Goal: Task Accomplishment & Management: Manage account settings

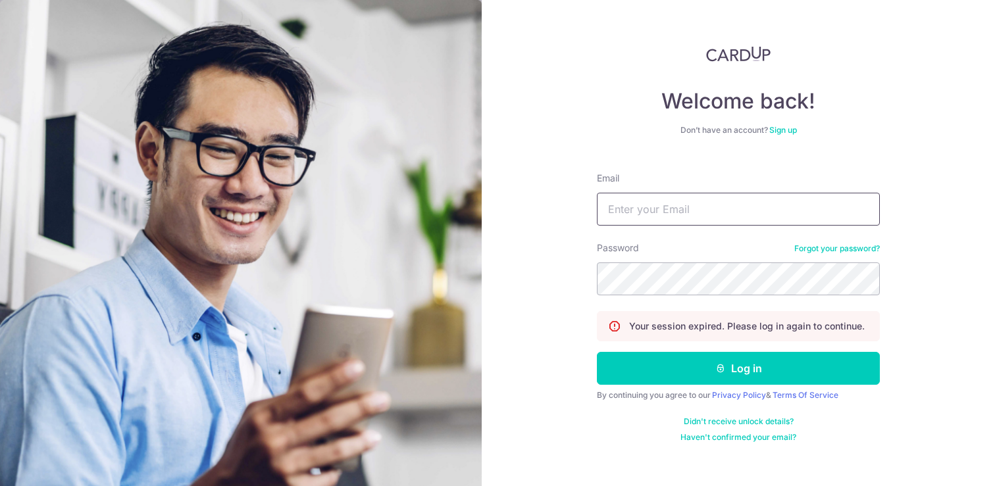
click at [664, 203] on input "Email" at bounding box center [738, 209] width 283 height 33
type input "[EMAIL_ADDRESS][DOMAIN_NAME]"
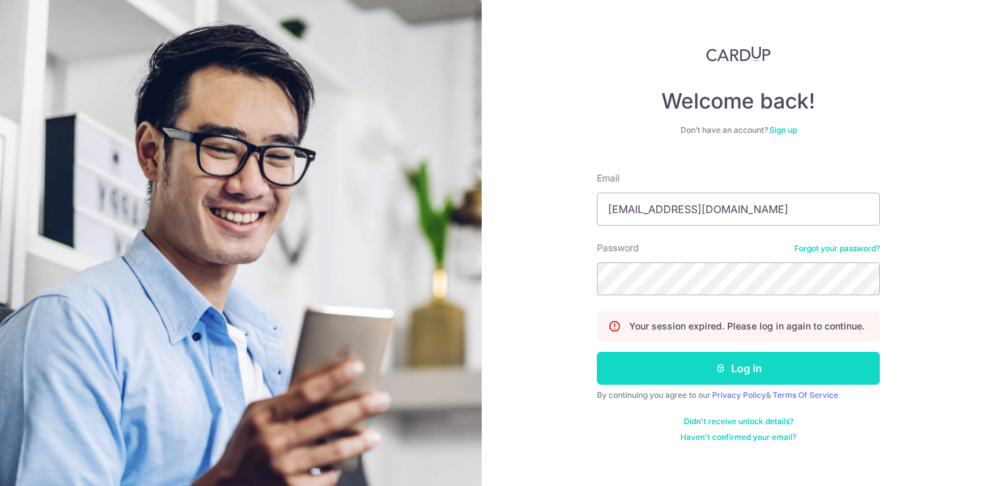
click at [740, 361] on button "Log in" at bounding box center [738, 368] width 283 height 33
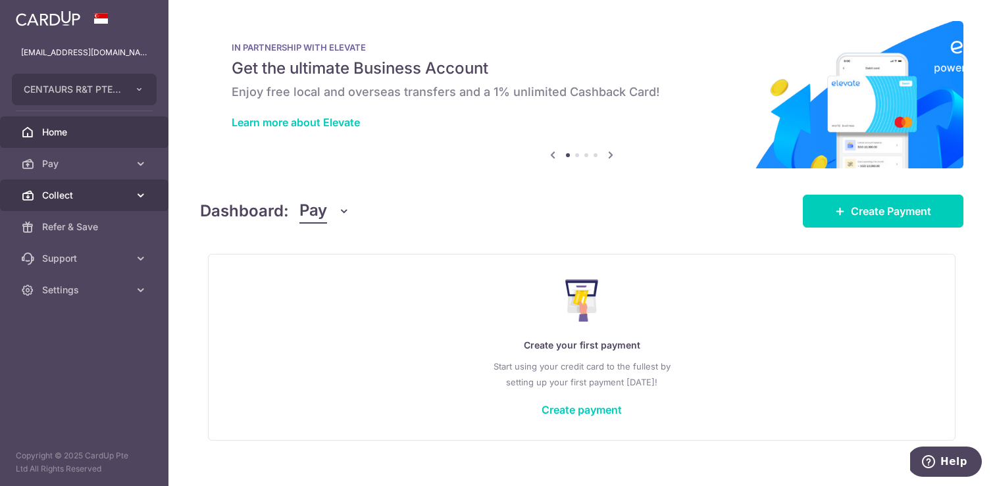
click at [138, 192] on icon at bounding box center [140, 195] width 13 height 13
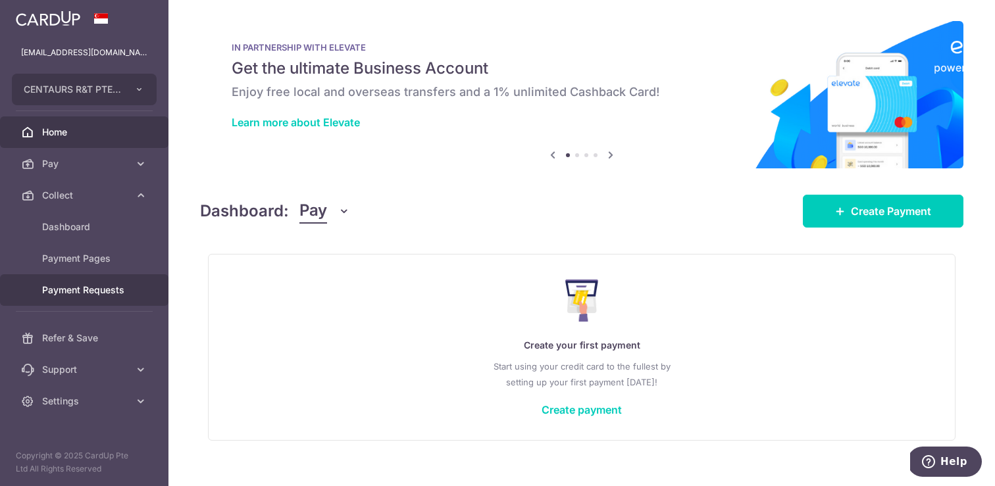
click at [109, 287] on span "Payment Requests" at bounding box center [85, 290] width 87 height 13
click at [109, 286] on span "Payment Requests" at bounding box center [85, 290] width 87 height 13
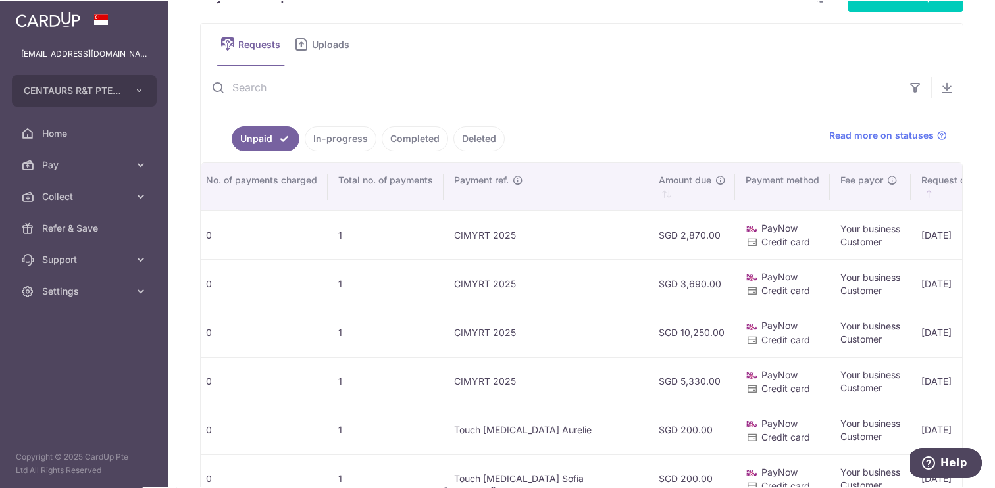
scroll to position [0, 504]
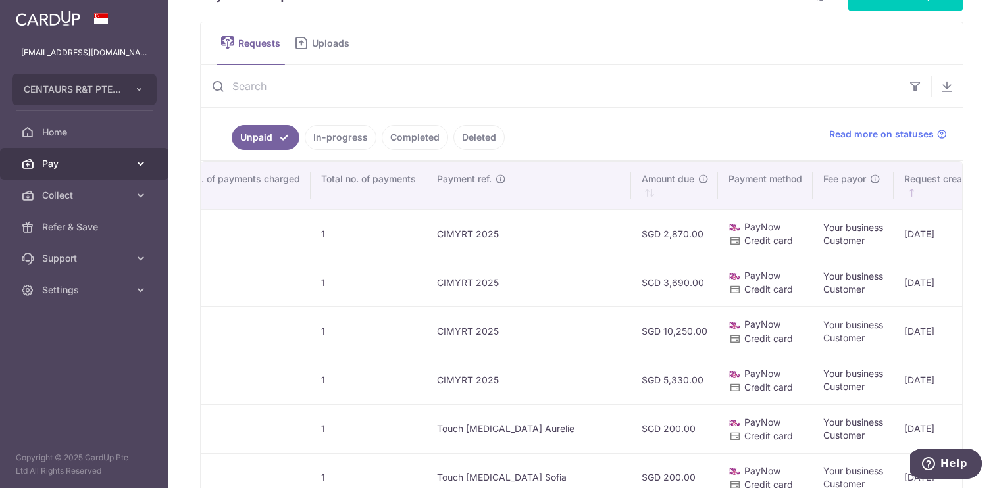
click at [141, 166] on icon at bounding box center [140, 163] width 13 height 13
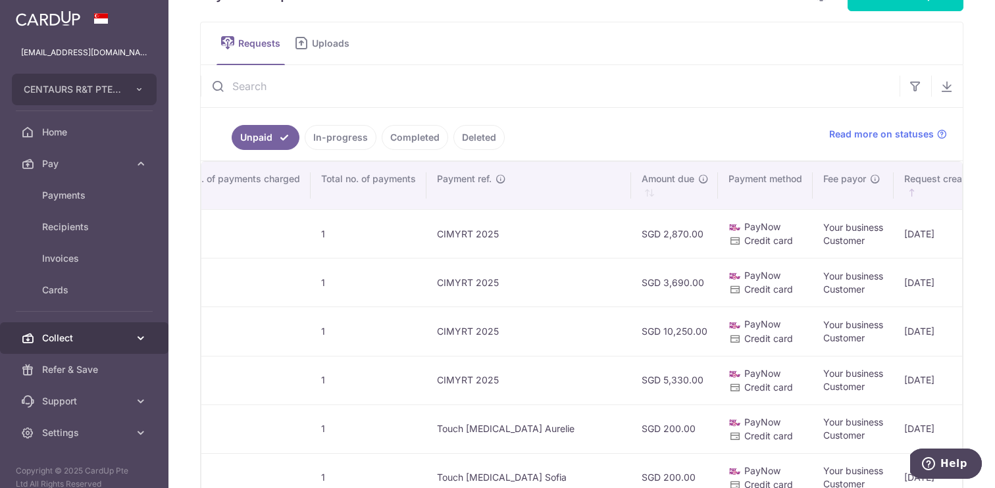
click at [143, 336] on icon at bounding box center [140, 338] width 13 height 13
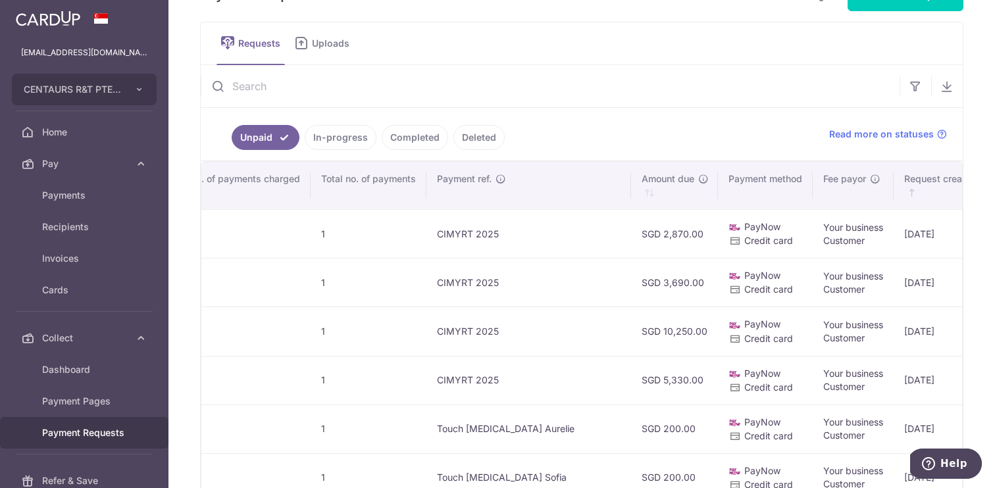
click at [104, 433] on span "Payment Requests" at bounding box center [85, 432] width 87 height 13
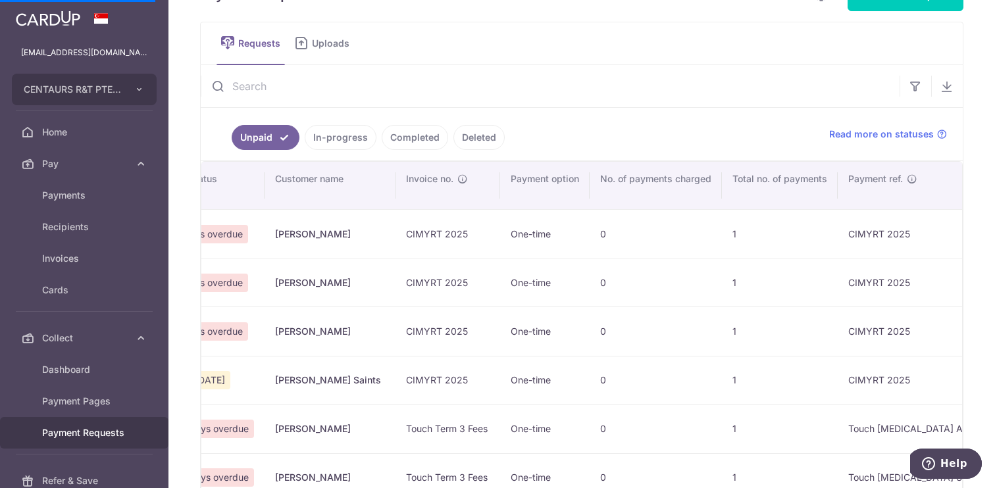
scroll to position [0, 0]
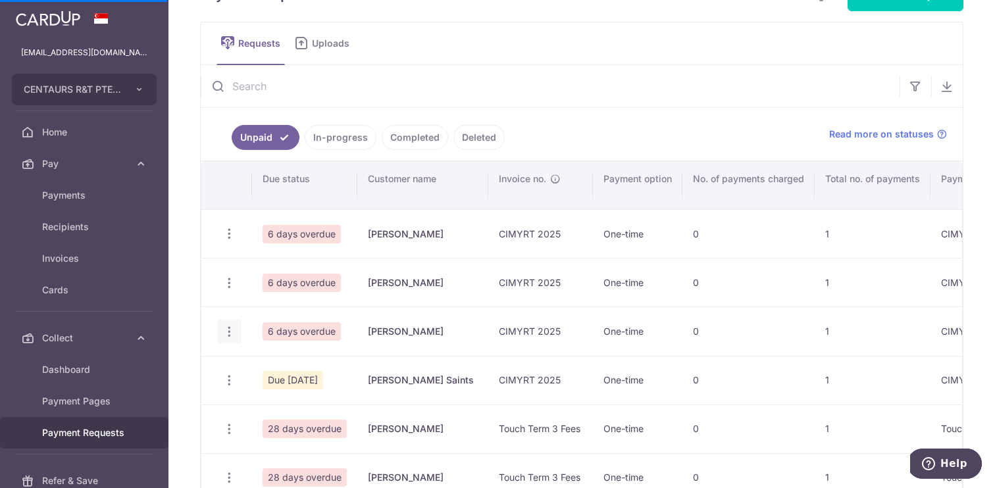
click at [227, 331] on icon "button" at bounding box center [229, 332] width 14 height 14
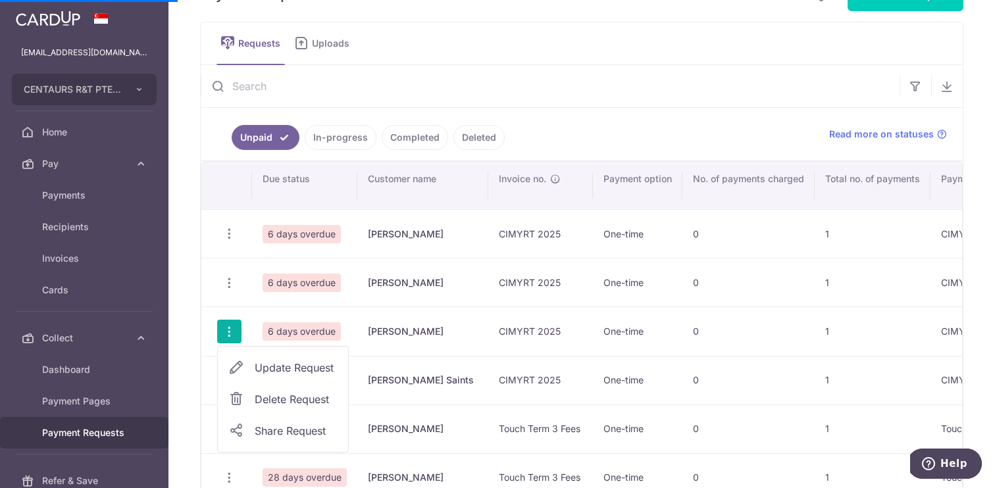
click at [270, 372] on span "Update Request" at bounding box center [296, 368] width 83 height 16
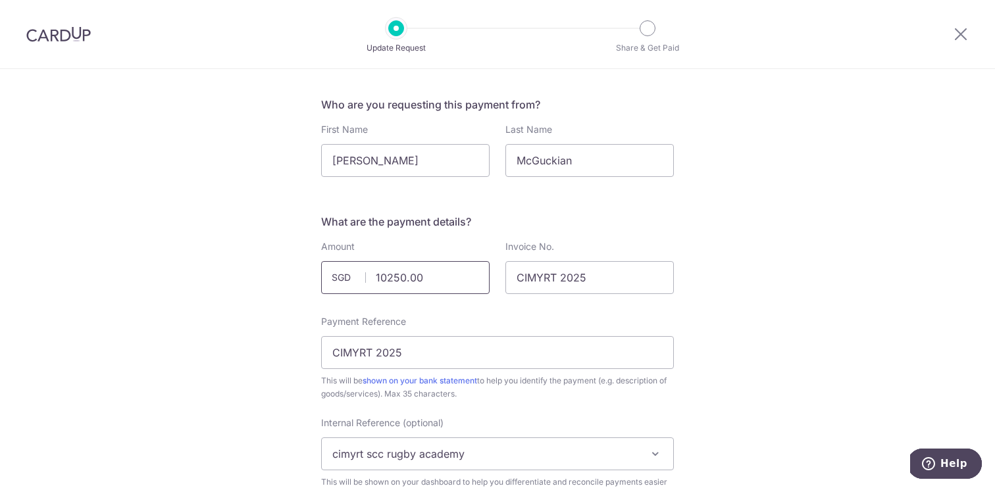
click at [398, 280] on input "10250.00" at bounding box center [405, 277] width 168 height 33
type input "10660.00"
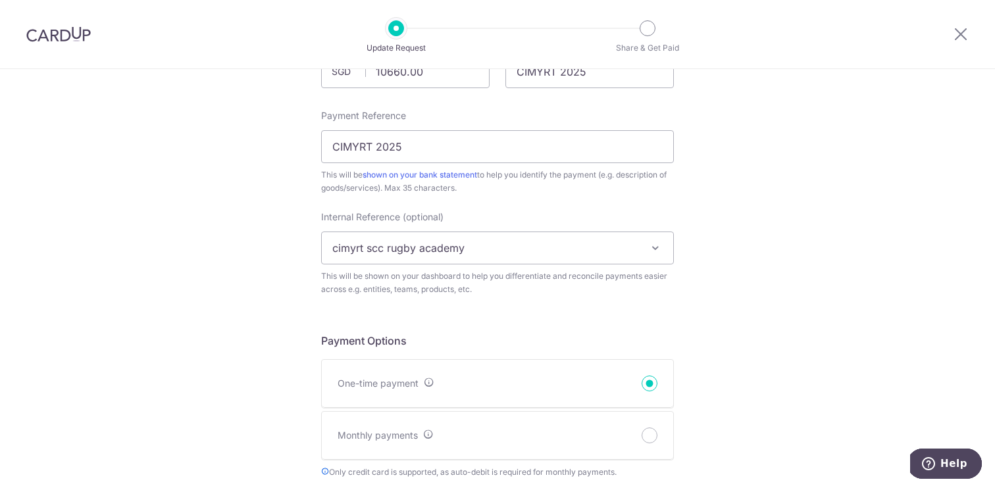
scroll to position [218, 0]
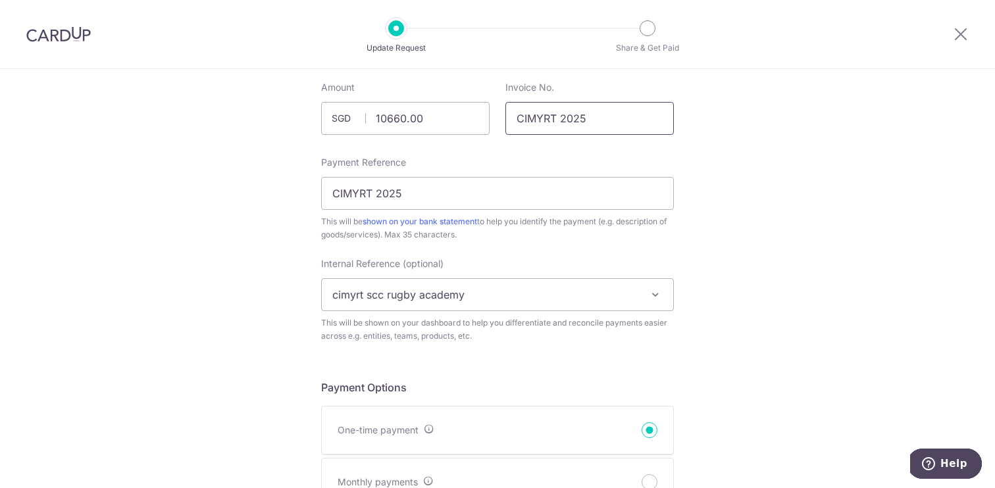
click at [547, 122] on input "CIMYRT 2025" at bounding box center [589, 118] width 168 height 33
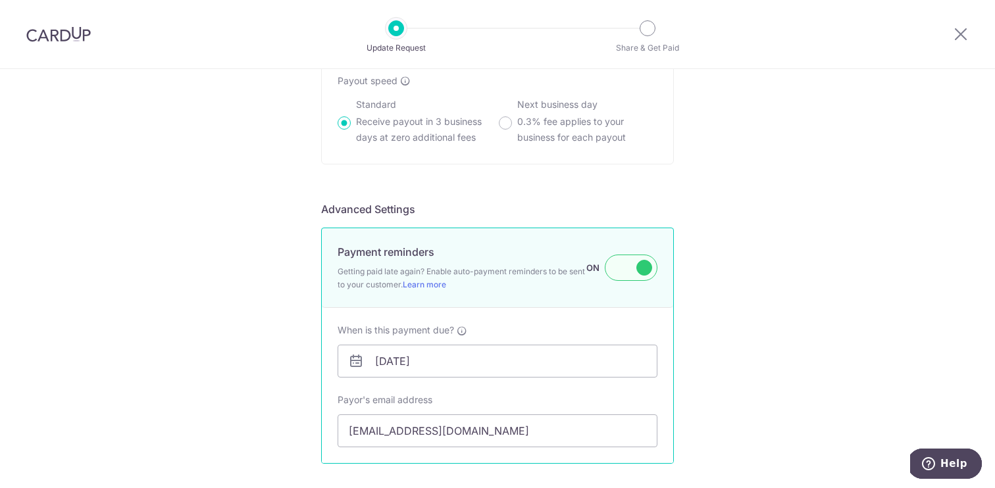
scroll to position [1042, 0]
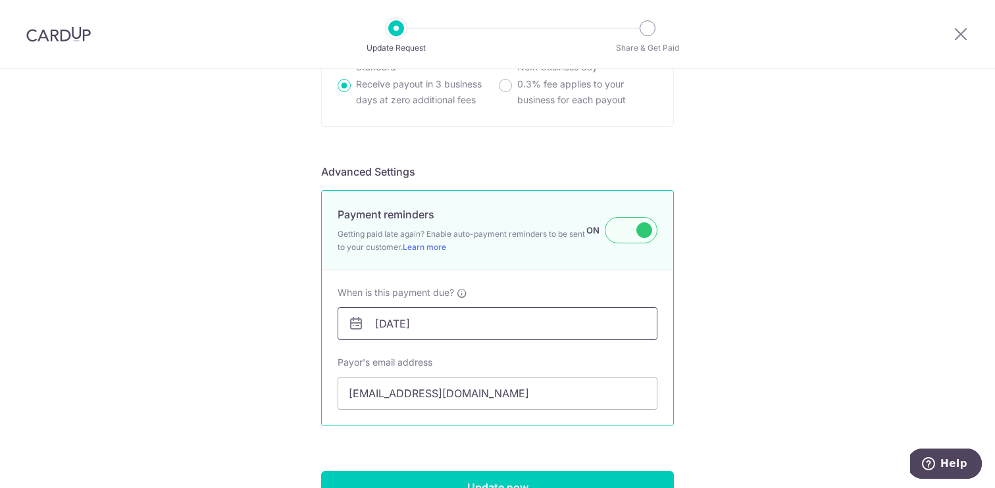
click at [478, 317] on input "05/09/2025" at bounding box center [498, 323] width 320 height 33
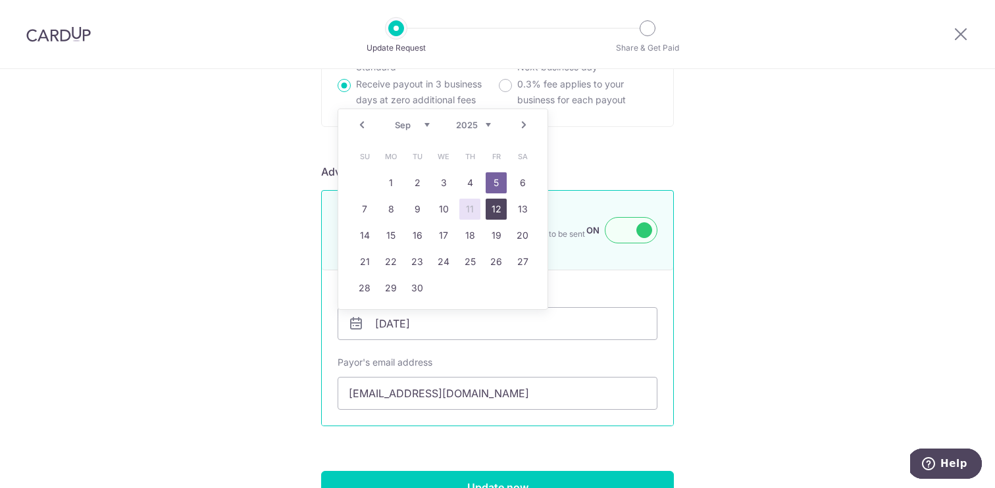
click at [498, 207] on link "12" at bounding box center [496, 209] width 21 height 21
type input "12/09/2025"
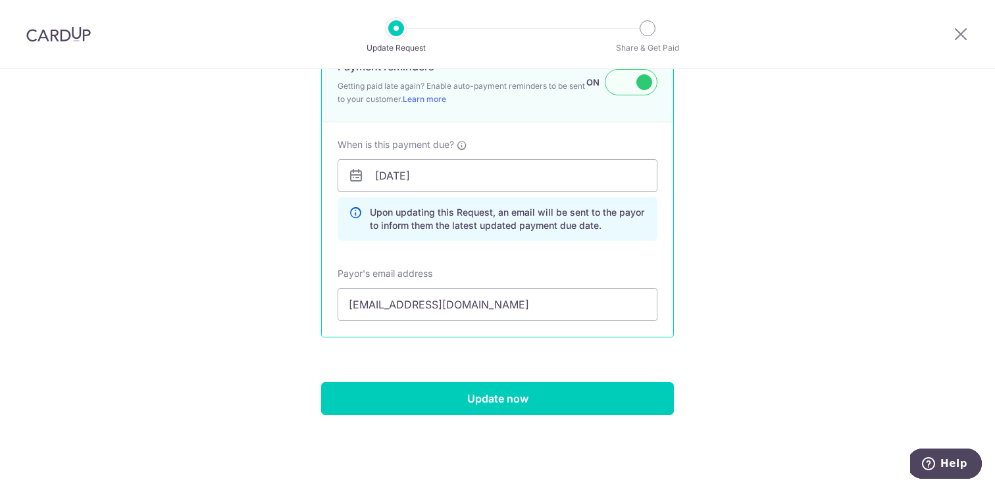
scroll to position [1194, 0]
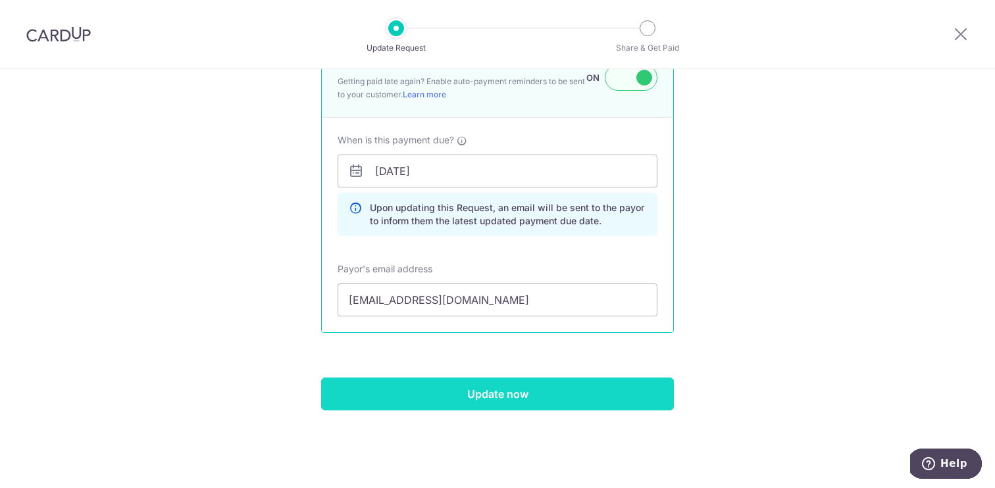
click at [505, 385] on input "Update now" at bounding box center [497, 394] width 353 height 33
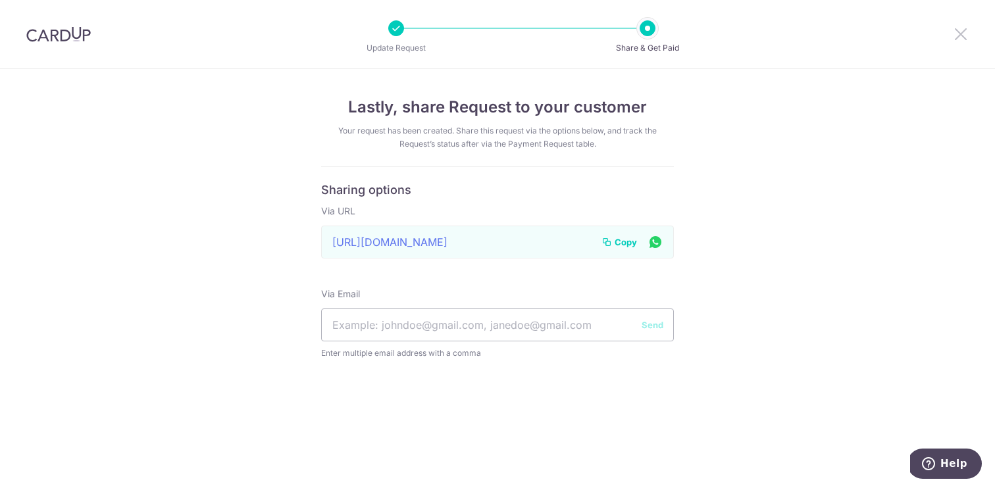
click at [959, 34] on icon at bounding box center [961, 34] width 16 height 16
